Goal: Transaction & Acquisition: Book appointment/travel/reservation

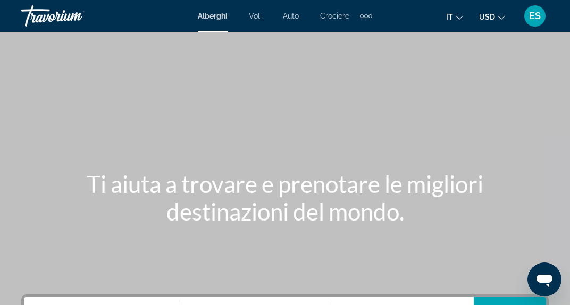
click at [531, 17] on span "ES" at bounding box center [535, 16] width 12 height 11
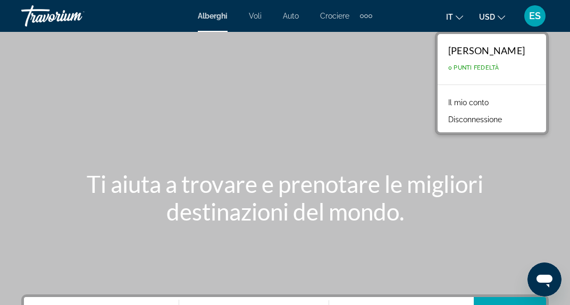
click at [366, 16] on div "Extra navigation items" at bounding box center [366, 16] width 4 height 4
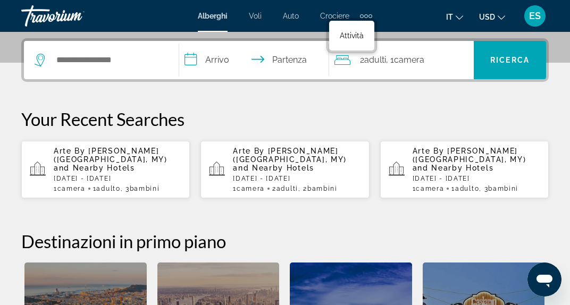
scroll to position [254, 0]
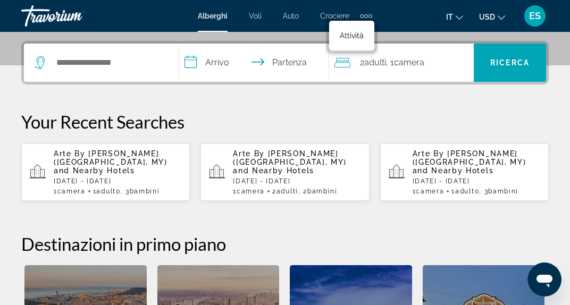
click at [531, 23] on div "ES" at bounding box center [534, 15] width 21 height 21
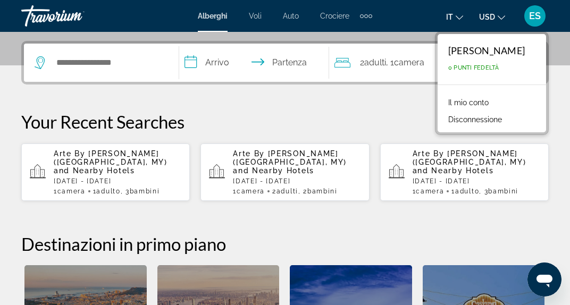
click at [462, 106] on link "Il mio conto" at bounding box center [468, 103] width 51 height 14
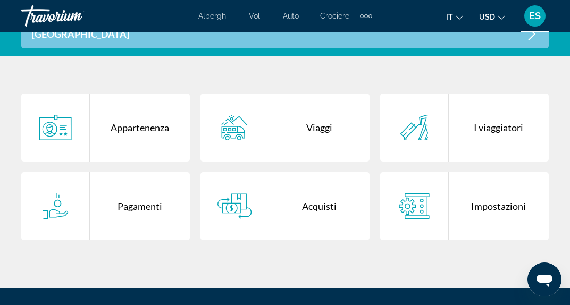
scroll to position [262, 0]
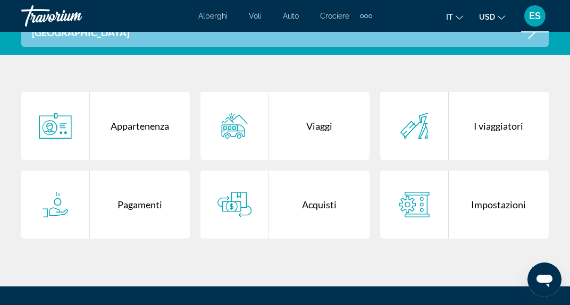
click at [309, 232] on div "Acquisti" at bounding box center [319, 205] width 100 height 68
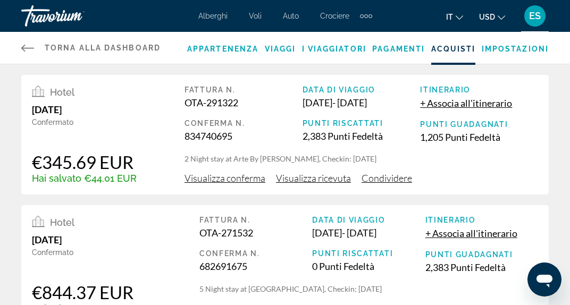
click at [245, 184] on span "Visualizza conferma" at bounding box center [225, 178] width 81 height 12
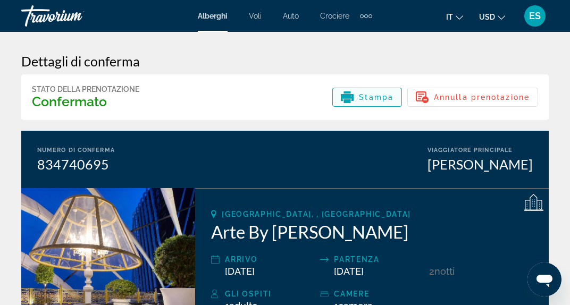
click at [372, 101] on span "Stampa" at bounding box center [376, 97] width 35 height 9
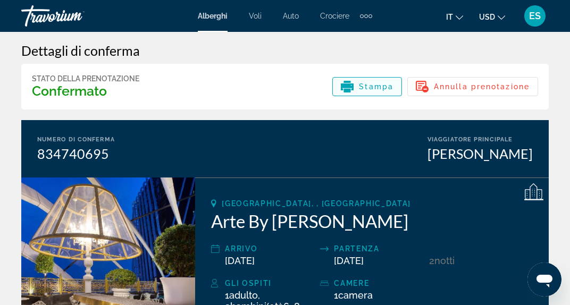
scroll to position [10, 0]
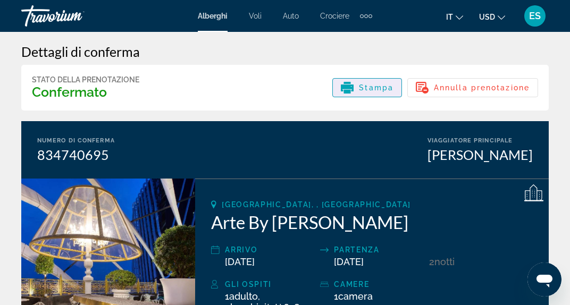
click at [368, 87] on span "Stampa" at bounding box center [376, 88] width 35 height 9
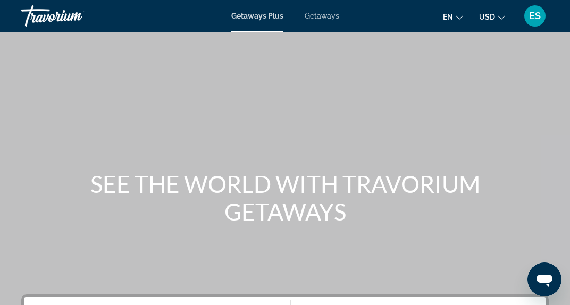
click at [501, 17] on icon "Change currency" at bounding box center [501, 17] width 7 height 7
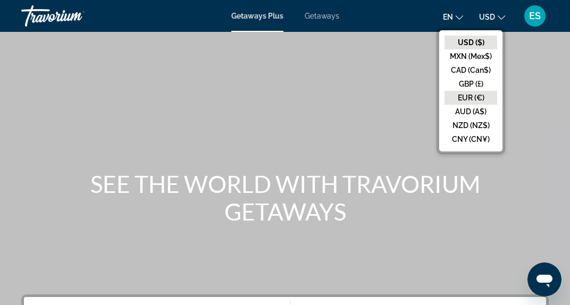
click at [470, 103] on button "EUR (€)" at bounding box center [471, 98] width 53 height 14
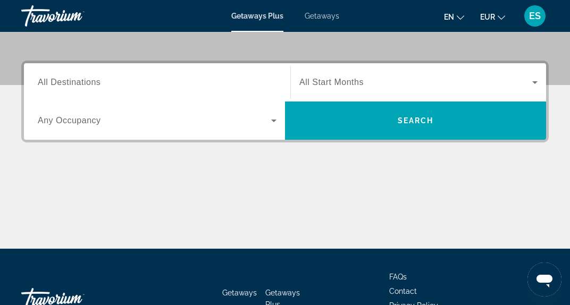
scroll to position [213, 0]
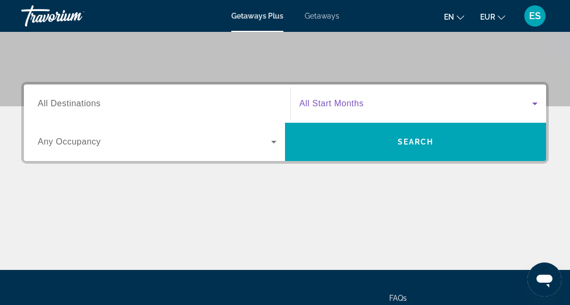
click at [396, 105] on span "Search widget" at bounding box center [415, 103] width 233 height 13
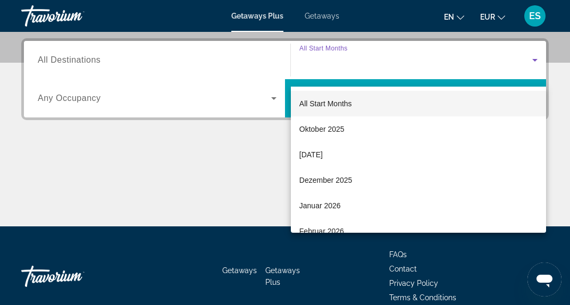
scroll to position [260, 0]
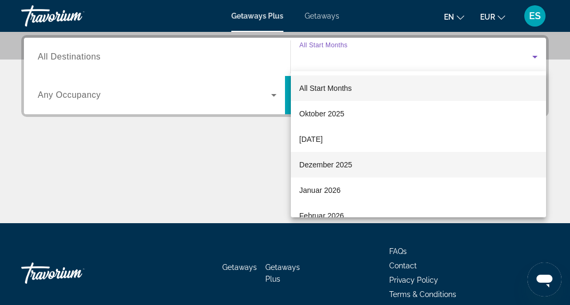
click at [359, 163] on mat-option "Dezember 2025" at bounding box center [418, 165] width 255 height 26
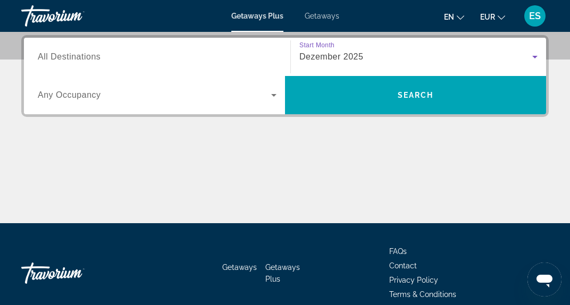
click at [238, 100] on span "Search widget" at bounding box center [155, 95] width 234 height 13
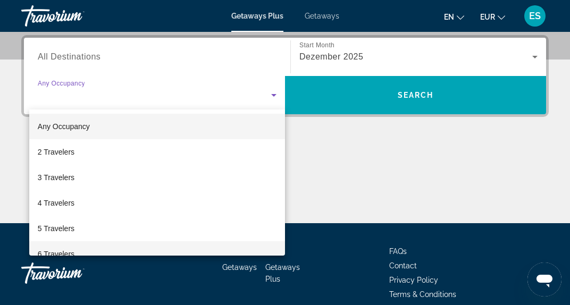
click at [245, 247] on mat-option "6 Travelers" at bounding box center [157, 254] width 256 height 26
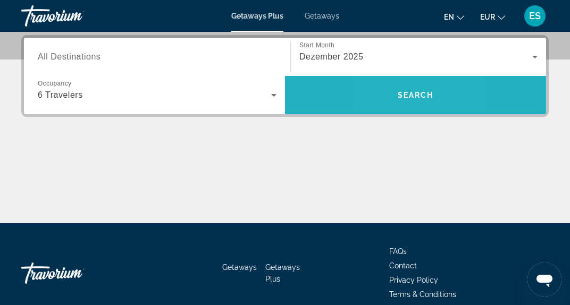
click at [381, 95] on span "Search" at bounding box center [415, 95] width 261 height 26
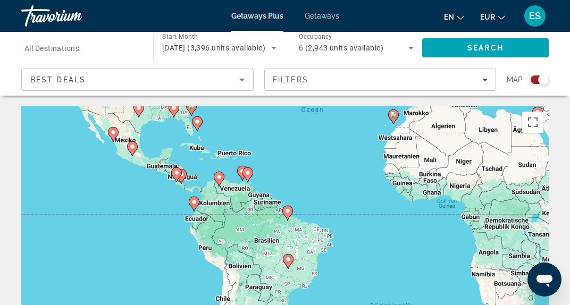
drag, startPoint x: 174, startPoint y: 268, endPoint x: 235, endPoint y: 117, distance: 162.8
click at [235, 117] on div "Um den Modus zum Ziehen mit der Tastatur zu aktivieren, drückst du Alt + Eingab…" at bounding box center [285, 265] width 528 height 319
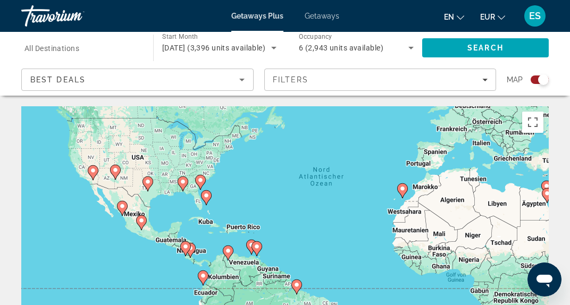
drag, startPoint x: 171, startPoint y: 143, endPoint x: 181, endPoint y: 220, distance: 78.3
click at [181, 220] on div "Um den Modus zum Ziehen mit der Tastatur zu aktivieren, drückst du Alt + Eingab…" at bounding box center [285, 265] width 528 height 319
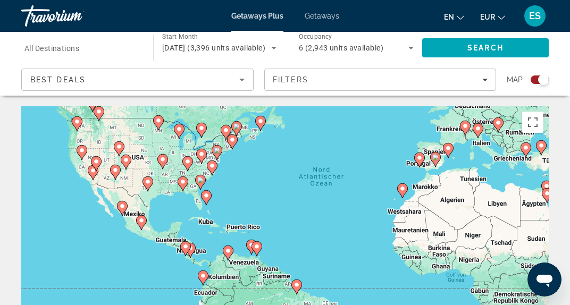
click at [207, 199] on icon "Main content" at bounding box center [207, 198] width 10 height 14
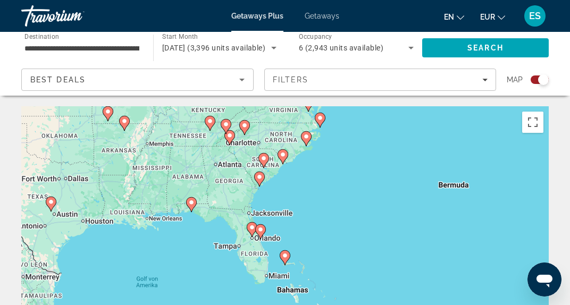
click at [287, 256] on image "Main content" at bounding box center [285, 256] width 6 height 6
type input "**********"
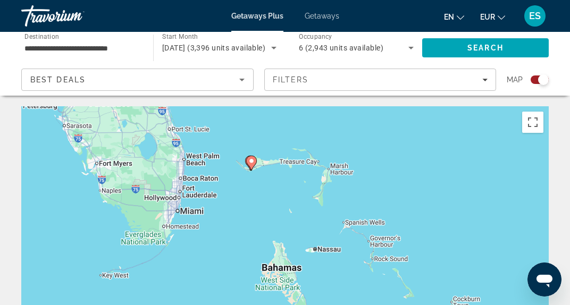
drag, startPoint x: 252, startPoint y: 284, endPoint x: 213, endPoint y: 184, distance: 107.3
click at [213, 184] on div "Um von einem Element zum anderen zu gelangen, drückst du die Pfeiltasten entspr…" at bounding box center [285, 265] width 528 height 319
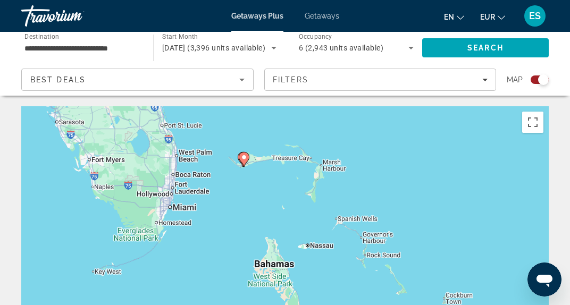
click at [245, 160] on image "Main content" at bounding box center [244, 157] width 6 height 6
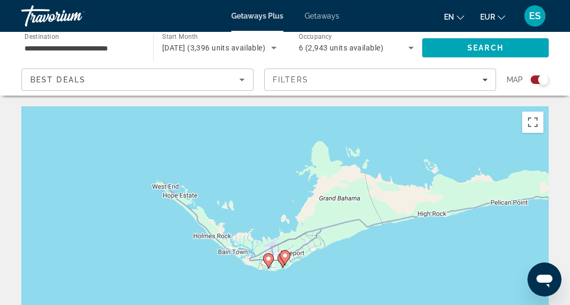
click at [271, 257] on image "Main content" at bounding box center [268, 259] width 6 height 6
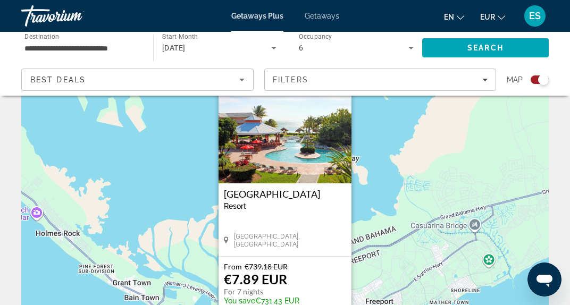
scroll to position [64, 0]
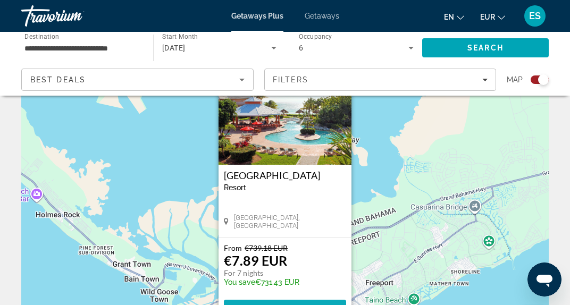
click at [314, 302] on span "Main content" at bounding box center [285, 310] width 122 height 26
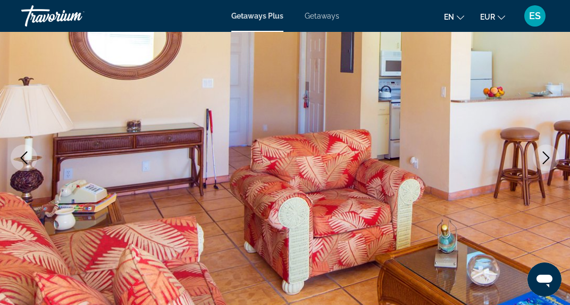
scroll to position [128, 0]
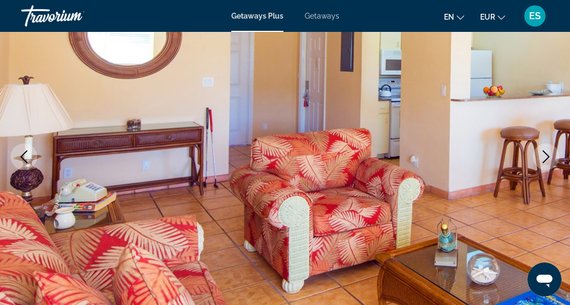
click at [548, 153] on icon "Next image" at bounding box center [546, 157] width 13 height 13
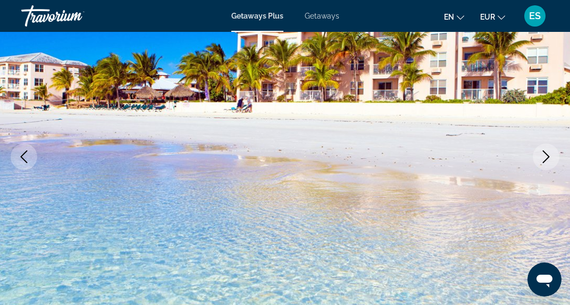
click at [548, 153] on icon "Next image" at bounding box center [546, 157] width 13 height 13
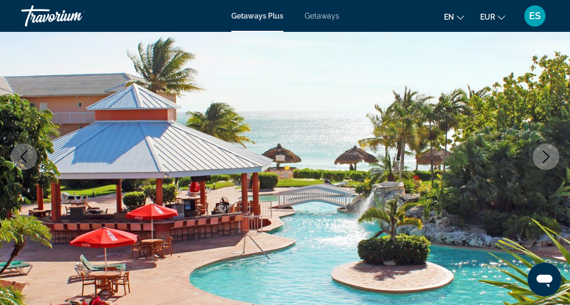
click at [548, 153] on icon "Next image" at bounding box center [546, 157] width 13 height 13
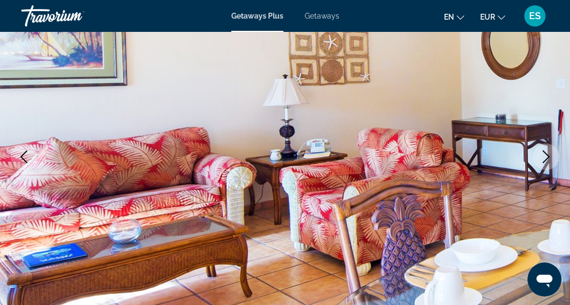
click at [549, 153] on icon "Next image" at bounding box center [546, 157] width 13 height 13
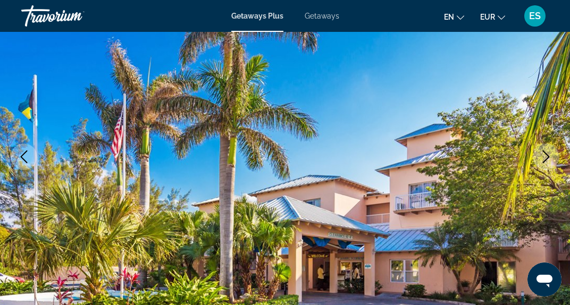
click at [549, 154] on icon "Next image" at bounding box center [546, 157] width 13 height 13
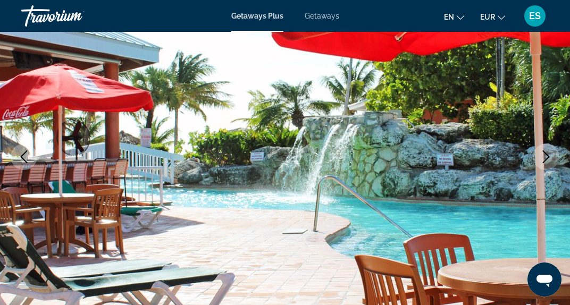
click at [549, 154] on icon "Next image" at bounding box center [546, 157] width 13 height 13
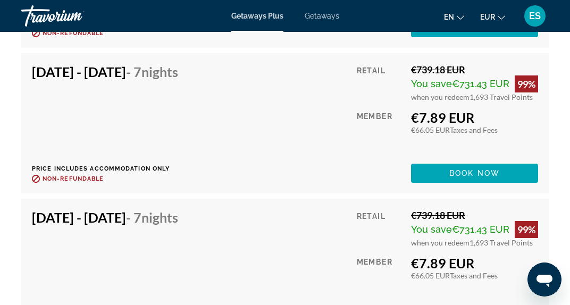
scroll to position [2404, 0]
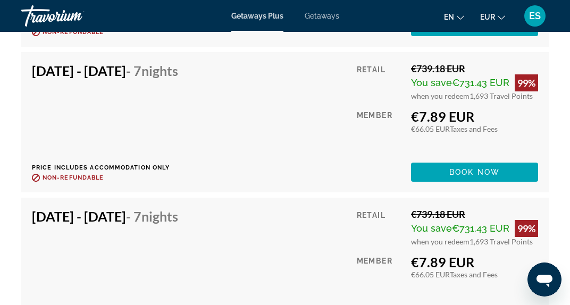
click at [416, 148] on div "Retail €739.18 EUR You save €731.43 EUR 99% when you redeem 1,693 Travel Points…" at bounding box center [447, 122] width 181 height 119
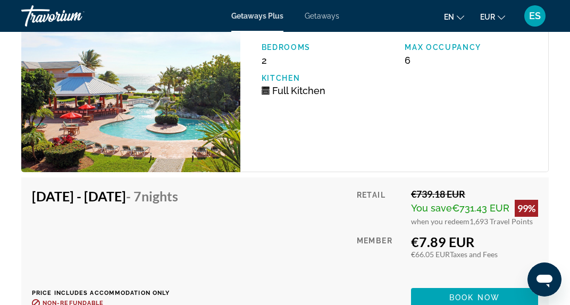
scroll to position [1989, 0]
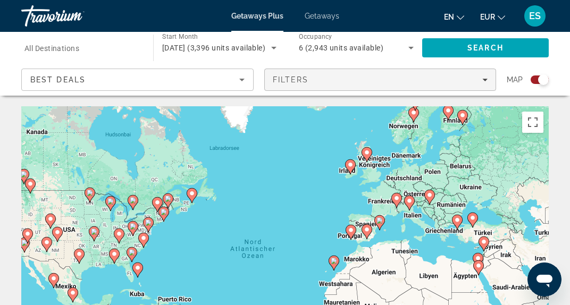
click at [304, 81] on span "Filters" at bounding box center [291, 80] width 36 height 9
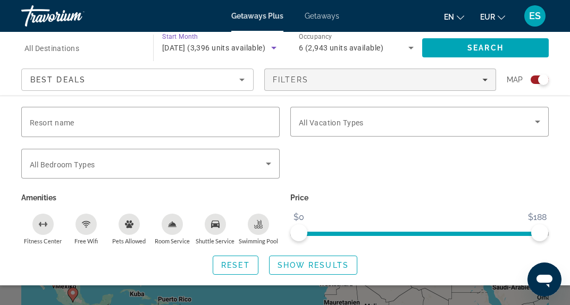
click at [277, 47] on icon "Search widget" at bounding box center [274, 47] width 13 height 13
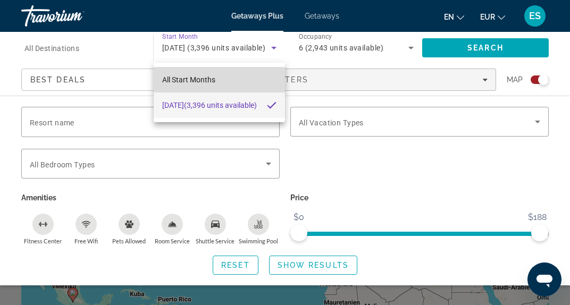
click at [195, 80] on span "All Start Months" at bounding box center [188, 80] width 53 height 9
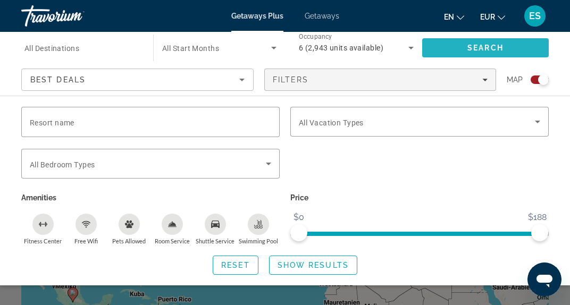
click at [464, 52] on span "Search" at bounding box center [485, 48] width 127 height 26
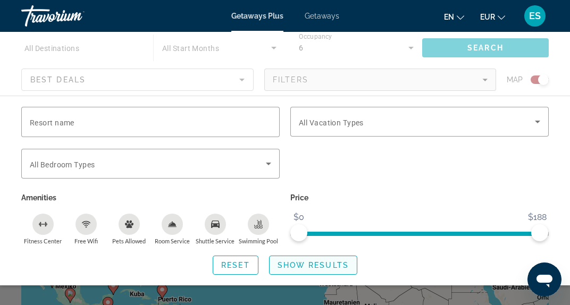
click at [327, 272] on span "Search widget" at bounding box center [313, 266] width 87 height 26
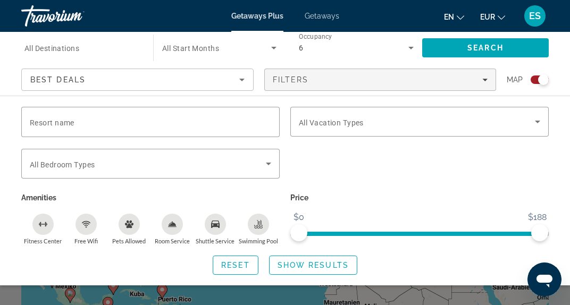
click at [286, 298] on div "Search widget" at bounding box center [285, 233] width 570 height 146
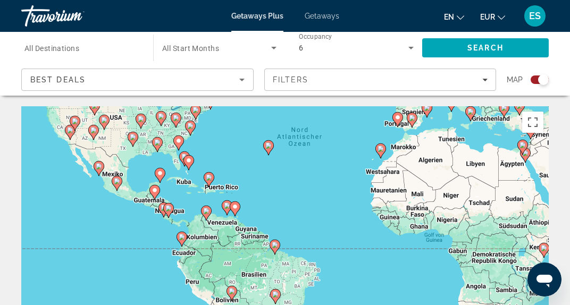
drag, startPoint x: 167, startPoint y: 274, endPoint x: 214, endPoint y: 161, distance: 122.6
click at [214, 161] on div "Um den Modus zum Ziehen mit der Tastatur zu aktivieren, drückst du Alt + Eingab…" at bounding box center [285, 265] width 528 height 319
click at [202, 171] on div "Um den Modus zum Ziehen mit der Tastatur zu aktivieren, drückst du Alt + Eingab…" at bounding box center [285, 265] width 528 height 319
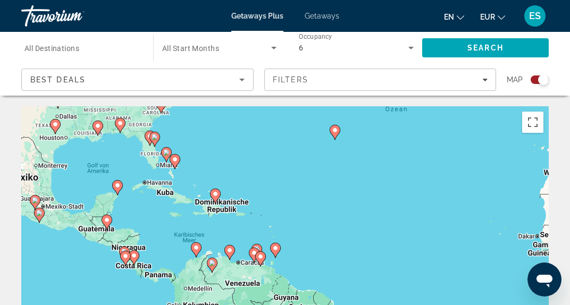
click at [212, 216] on div "Um den Modus zum Ziehen mit der Tastatur zu aktivieren, drückst du Alt + Eingab…" at bounding box center [285, 265] width 528 height 319
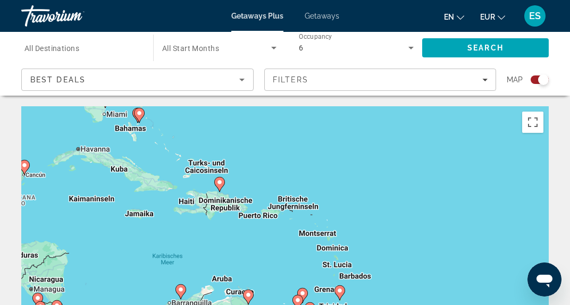
click at [219, 188] on icon "Main content" at bounding box center [220, 185] width 10 height 14
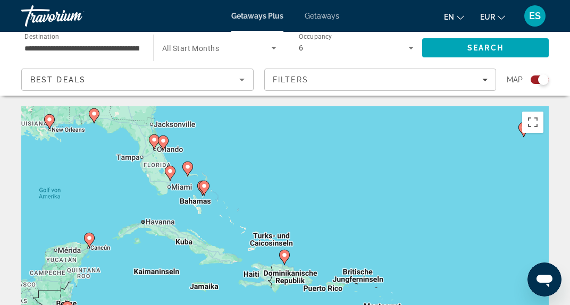
click at [282, 256] on image "Main content" at bounding box center [284, 255] width 6 height 6
type input "**********"
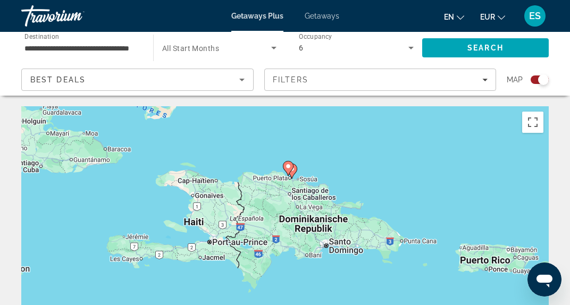
drag, startPoint x: 316, startPoint y: 253, endPoint x: 323, endPoint y: 164, distance: 89.1
click at [323, 164] on div "Um den Modus zum Ziehen mit der Tastatur zu aktivieren, drückst du Alt + Eingab…" at bounding box center [285, 265] width 528 height 319
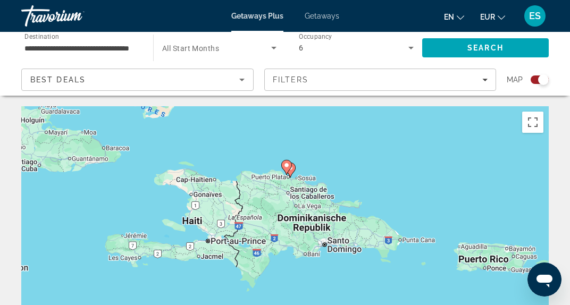
click at [294, 171] on icon "Main content" at bounding box center [290, 170] width 11 height 15
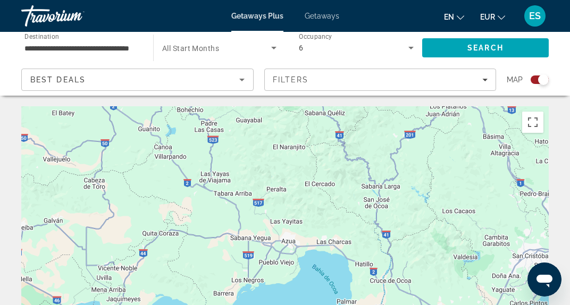
drag, startPoint x: 266, startPoint y: 146, endPoint x: 262, endPoint y: 294, distance: 147.4
click at [262, 294] on div "Main content" at bounding box center [285, 265] width 528 height 319
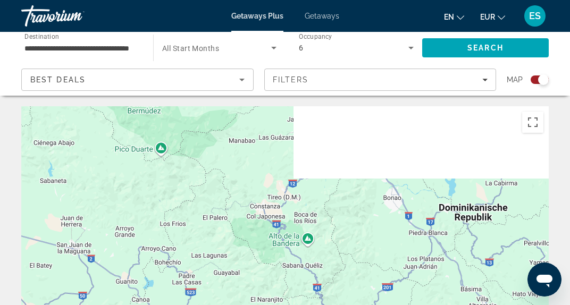
drag, startPoint x: 262, startPoint y: 164, endPoint x: 243, endPoint y: 332, distance: 169.8
click at [243, 305] on html "**********" at bounding box center [285, 152] width 570 height 305
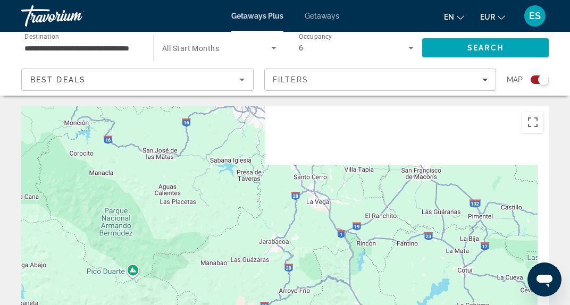
drag, startPoint x: 278, startPoint y: 224, endPoint x: 253, endPoint y: 332, distance: 110.8
click at [253, 305] on html "**********" at bounding box center [285, 152] width 570 height 305
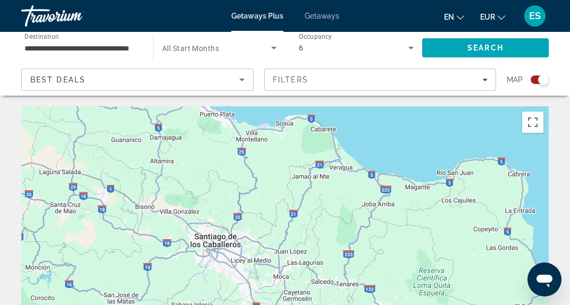
drag, startPoint x: 290, startPoint y: 137, endPoint x: 246, endPoint y: 290, distance: 159.3
click at [246, 290] on div "Main content" at bounding box center [285, 265] width 528 height 319
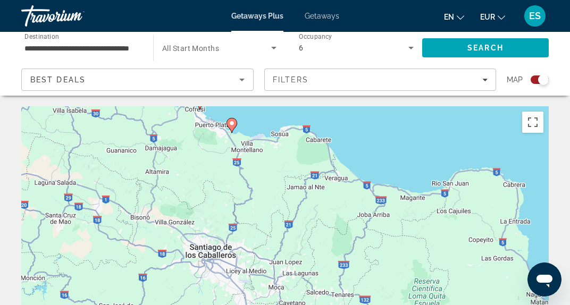
click at [232, 126] on image "Main content" at bounding box center [232, 123] width 6 height 6
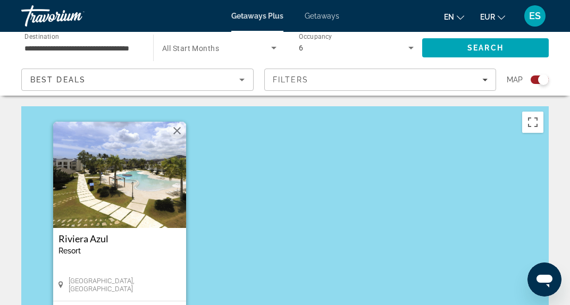
click at [234, 232] on div "Um den Modus zum Ziehen mit der Tastatur zu aktivieren, drückst du Alt + Eingab…" at bounding box center [285, 265] width 528 height 319
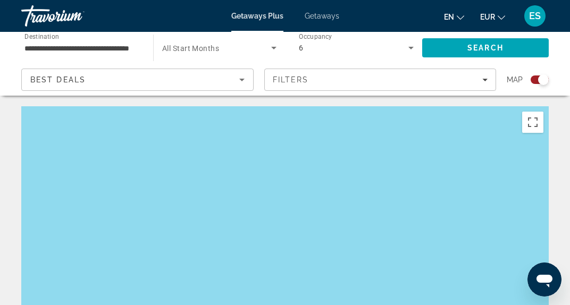
drag, startPoint x: 234, startPoint y: 232, endPoint x: 227, endPoint y: 250, distance: 19.1
click at [227, 250] on div "Um den Modus zum Ziehen mit der Tastatur zu aktivieren, drückst du Alt + Eingab…" at bounding box center [285, 265] width 528 height 319
click at [227, 250] on div "Main content" at bounding box center [285, 265] width 528 height 319
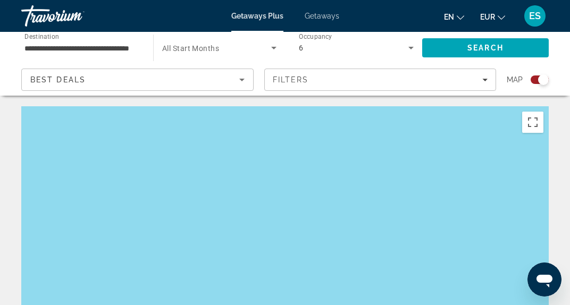
click at [227, 250] on div "Main content" at bounding box center [285, 265] width 528 height 319
drag, startPoint x: 438, startPoint y: 229, endPoint x: 465, endPoint y: 117, distance: 115.5
click at [465, 117] on div "Main content" at bounding box center [285, 265] width 528 height 319
drag, startPoint x: 557, startPoint y: 154, endPoint x: 557, endPoint y: 73, distance: 80.9
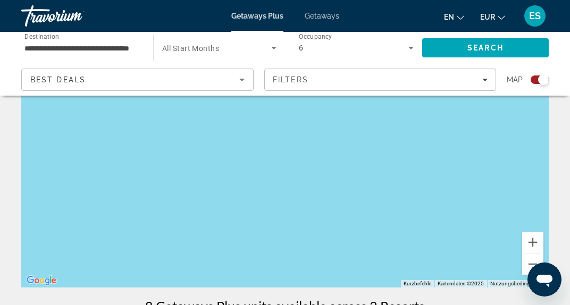
scroll to position [137, 0]
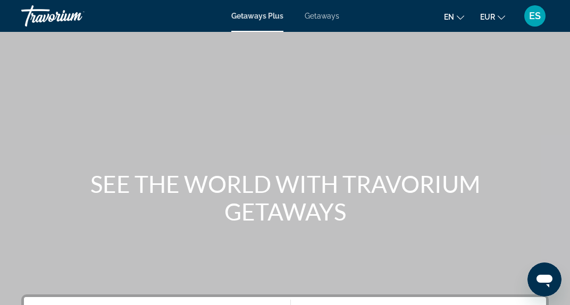
click at [344, 170] on h1 "SEE THE WORLD WITH TRAVORIUM GETAWAYS" at bounding box center [285, 197] width 399 height 55
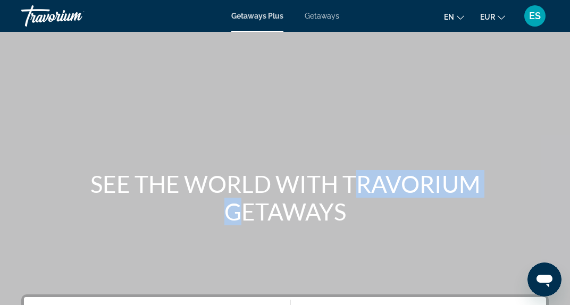
click at [344, 170] on h1 "SEE THE WORLD WITH TRAVORIUM GETAWAYS" at bounding box center [285, 197] width 399 height 55
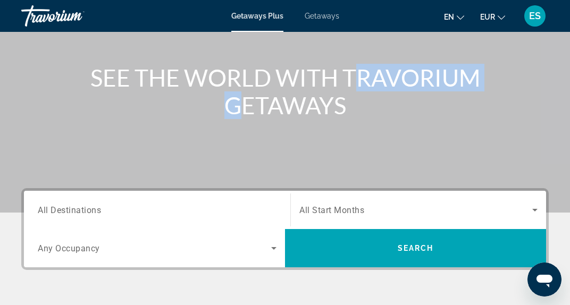
scroll to position [142, 0]
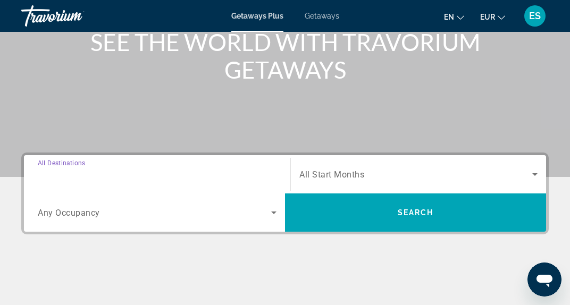
click at [198, 170] on input "Destination All Destinations" at bounding box center [157, 175] width 239 height 13
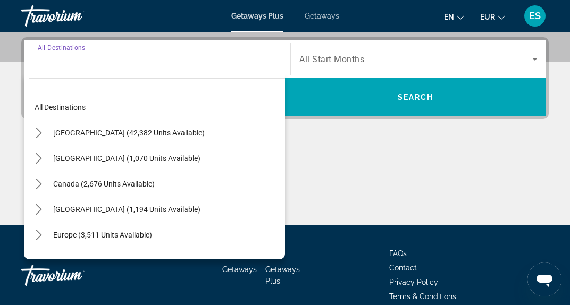
scroll to position [260, 0]
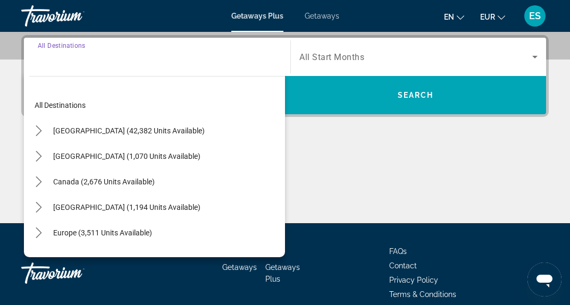
click at [345, 165] on div "Main content" at bounding box center [285, 184] width 528 height 80
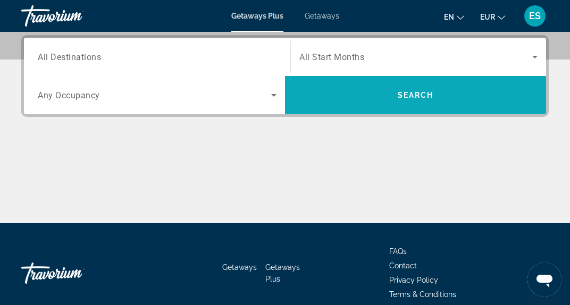
click at [365, 105] on span "Search" at bounding box center [415, 95] width 261 height 26
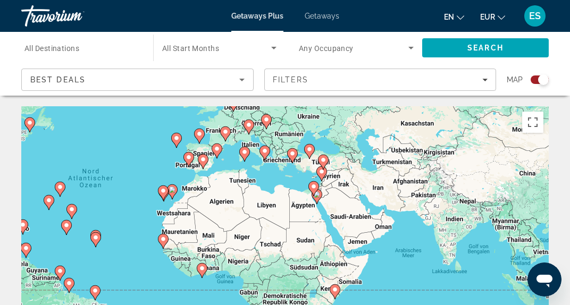
drag, startPoint x: 478, startPoint y: 284, endPoint x: 305, endPoint y: 207, distance: 189.1
click at [305, 207] on div "Um den Modus zum Ziehen mit der Tastatur zu aktivieren, drückst du Alt + Eingab…" at bounding box center [285, 265] width 528 height 319
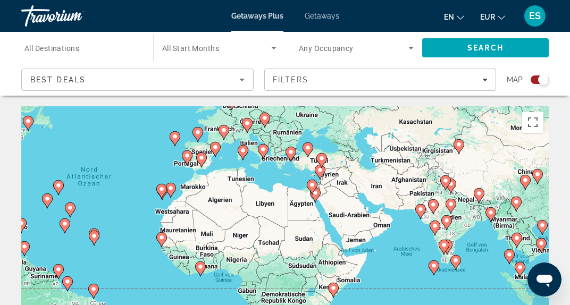
click at [315, 197] on icon "Main content" at bounding box center [316, 195] width 10 height 14
click at [315, 197] on div "Um den Modus zum Ziehen mit der Tastatur zu aktivieren, drückst du Alt + Eingab…" at bounding box center [285, 265] width 528 height 319
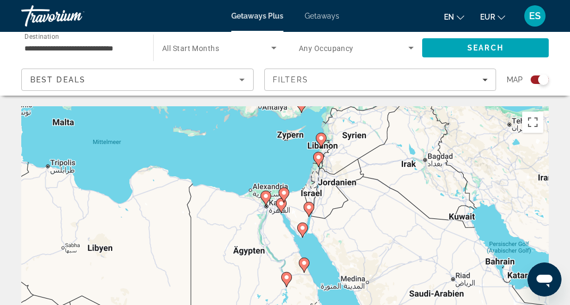
click at [304, 265] on image "Main content" at bounding box center [304, 263] width 6 height 6
type input "**********"
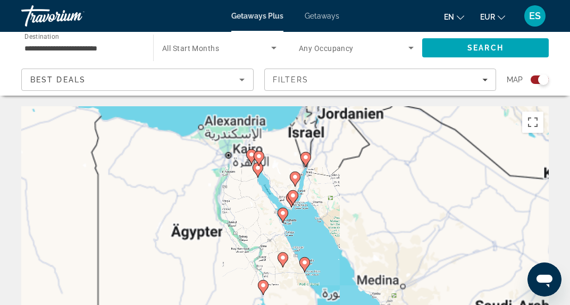
click at [304, 265] on div "Um von einem Element zum anderen zu gelangen, drückst du die Pfeiltasten entspr…" at bounding box center [285, 265] width 528 height 319
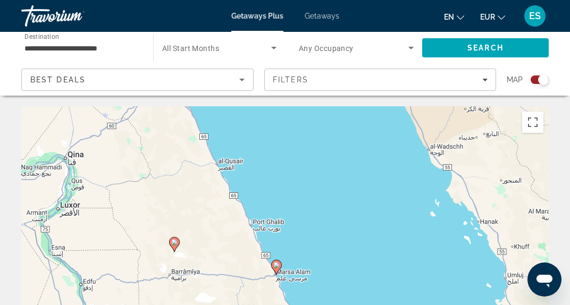
click at [279, 269] on icon "Main content" at bounding box center [277, 268] width 10 height 14
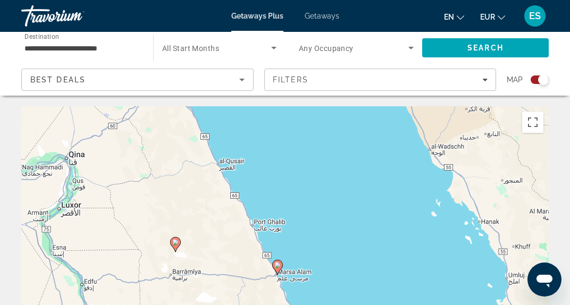
click at [279, 269] on icon "Main content" at bounding box center [278, 268] width 10 height 14
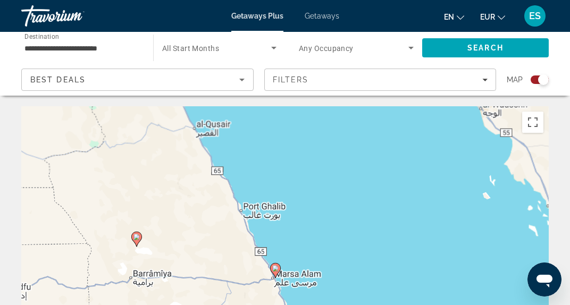
click at [279, 269] on div "Um den Modus zum Ziehen mit der Tastatur zu aktivieren, drückst du Alt + Eingab…" at bounding box center [285, 265] width 528 height 319
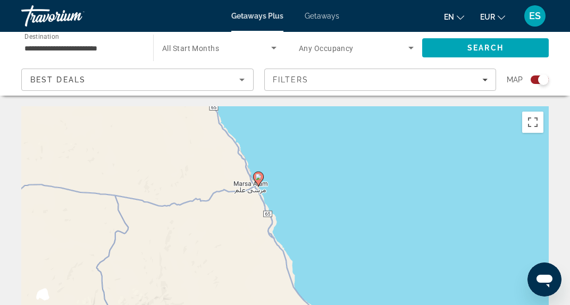
drag, startPoint x: 290, startPoint y: 284, endPoint x: 287, endPoint y: 169, distance: 115.5
click at [287, 169] on div "Um den Modus zum Ziehen mit der Tastatur zu aktivieren, drückst du Alt + Eingab…" at bounding box center [285, 265] width 528 height 319
click at [259, 180] on icon "Main content" at bounding box center [259, 179] width 10 height 14
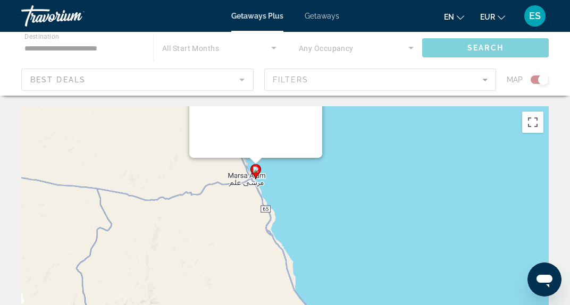
click at [259, 180] on div "Um den Modus zum Ziehen mit der Tastatur zu aktivieren, drückst du Alt + Eingab…" at bounding box center [285, 265] width 528 height 319
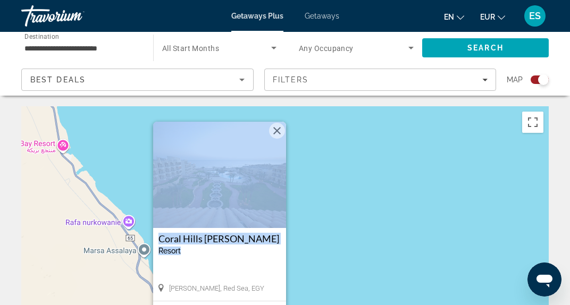
drag, startPoint x: 263, startPoint y: 257, endPoint x: 282, endPoint y: 200, distance: 59.9
click at [282, 200] on div "[GEOGRAPHIC_DATA][PERSON_NAME] - This is an adults only resort [PERSON_NAME], R…" at bounding box center [219, 211] width 133 height 179
drag, startPoint x: 282, startPoint y: 200, endPoint x: 334, endPoint y: 234, distance: 62.3
click at [334, 234] on div "Um den Modus zum Ziehen mit der Tastatur zu aktivieren, drückst du Alt + Eingab…" at bounding box center [285, 265] width 528 height 319
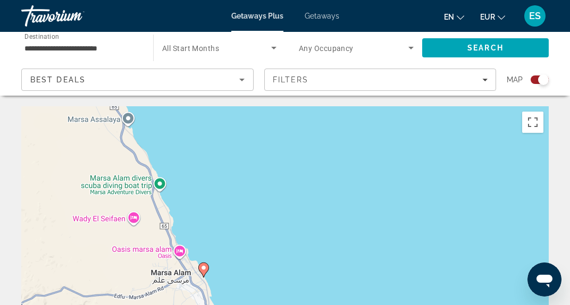
drag, startPoint x: 334, startPoint y: 234, endPoint x: 316, endPoint y: 103, distance: 132.0
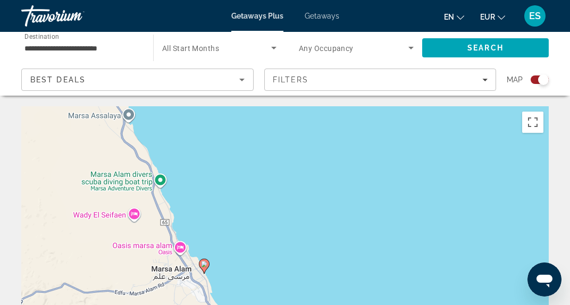
click at [205, 264] on image "Main content" at bounding box center [204, 264] width 6 height 6
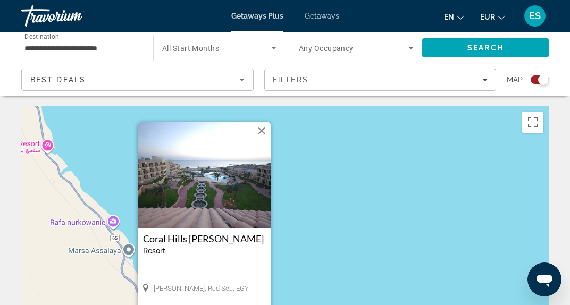
click at [202, 189] on img "Main content" at bounding box center [204, 175] width 133 height 106
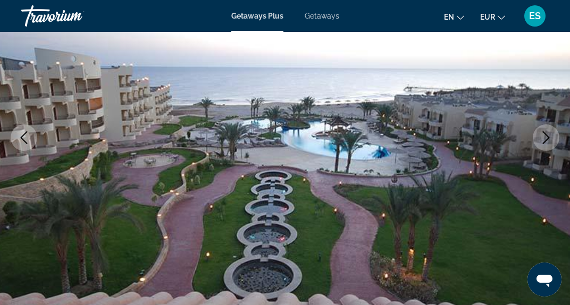
scroll to position [149, 0]
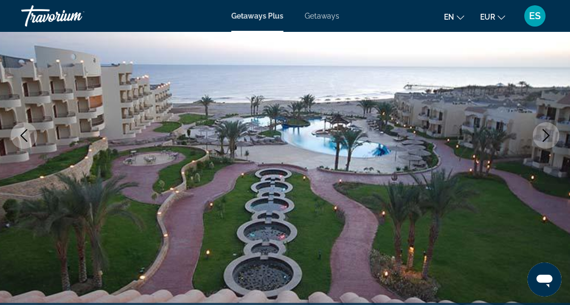
click at [548, 130] on icon "Next image" at bounding box center [546, 135] width 13 height 13
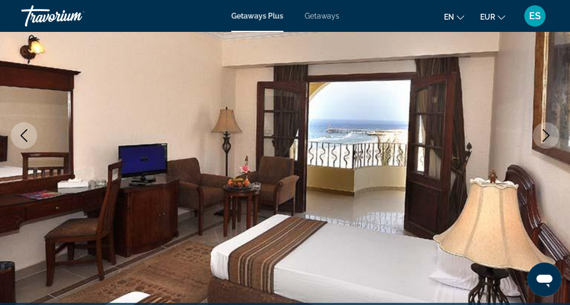
click at [548, 130] on icon "Next image" at bounding box center [546, 135] width 13 height 13
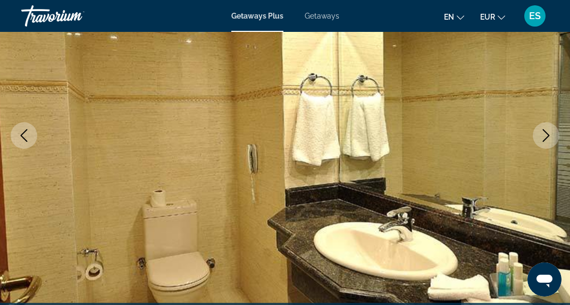
click at [548, 130] on icon "Next image" at bounding box center [546, 135] width 13 height 13
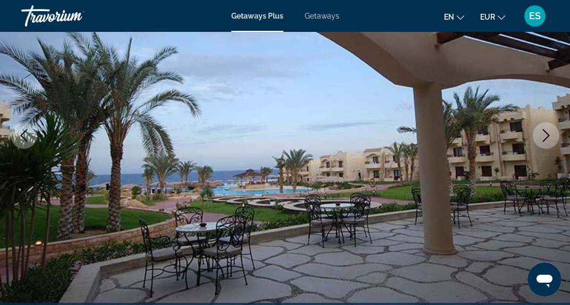
click at [548, 130] on icon "Next image" at bounding box center [546, 135] width 13 height 13
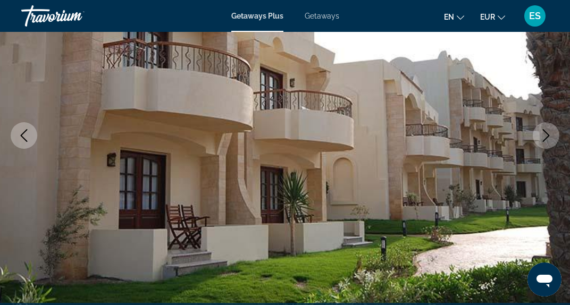
click at [548, 130] on icon "Next image" at bounding box center [546, 135] width 13 height 13
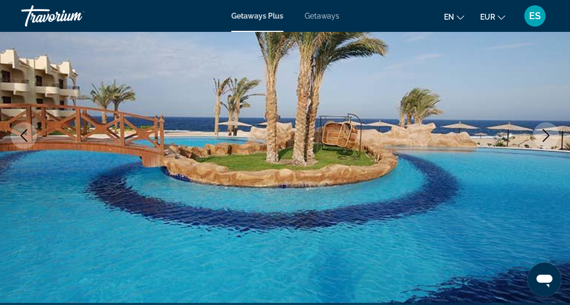
click at [548, 130] on icon "Next image" at bounding box center [546, 135] width 13 height 13
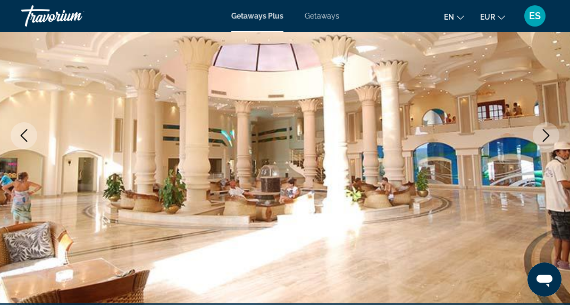
click at [548, 130] on icon "Next image" at bounding box center [546, 135] width 13 height 13
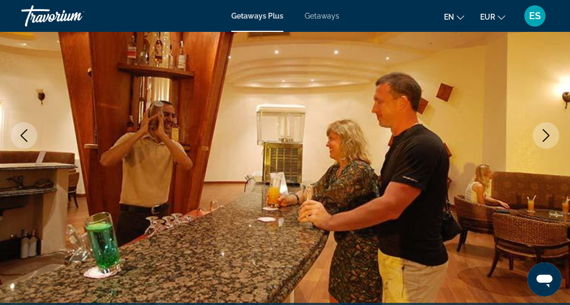
click at [548, 130] on icon "Next image" at bounding box center [546, 135] width 13 height 13
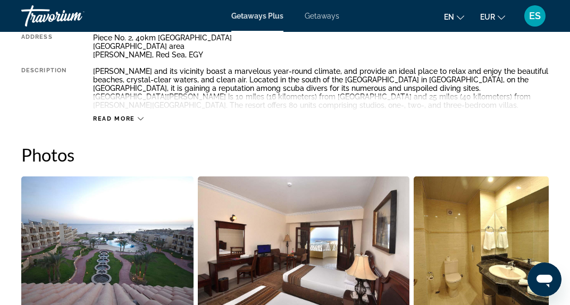
scroll to position [596, 0]
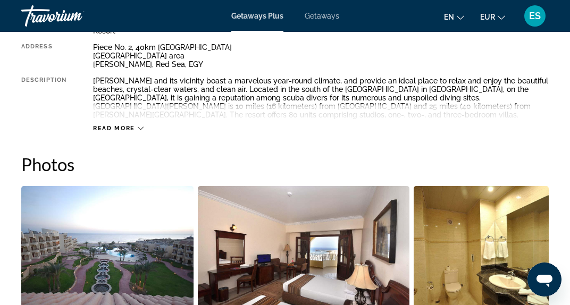
click at [140, 128] on icon "Main content" at bounding box center [141, 129] width 6 height 6
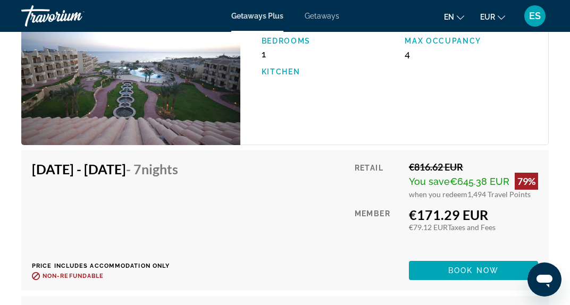
scroll to position [2021, 0]
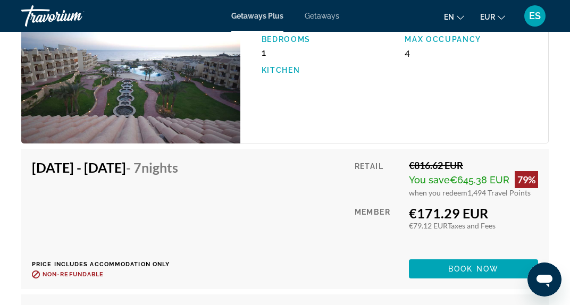
click at [405, 245] on div "Retail €816.62 EUR You save €645.38 EUR 79% when you redeem 1,494 Travel Points…" at bounding box center [447, 219] width 184 height 119
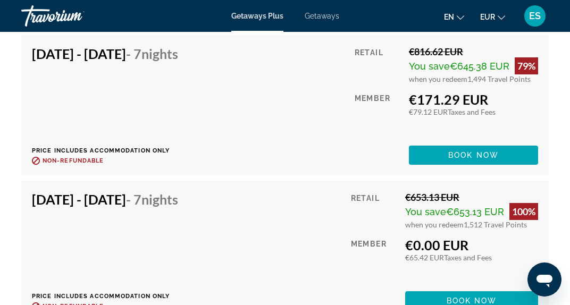
scroll to position [2278, 0]
